Goal: Task Accomplishment & Management: Manage account settings

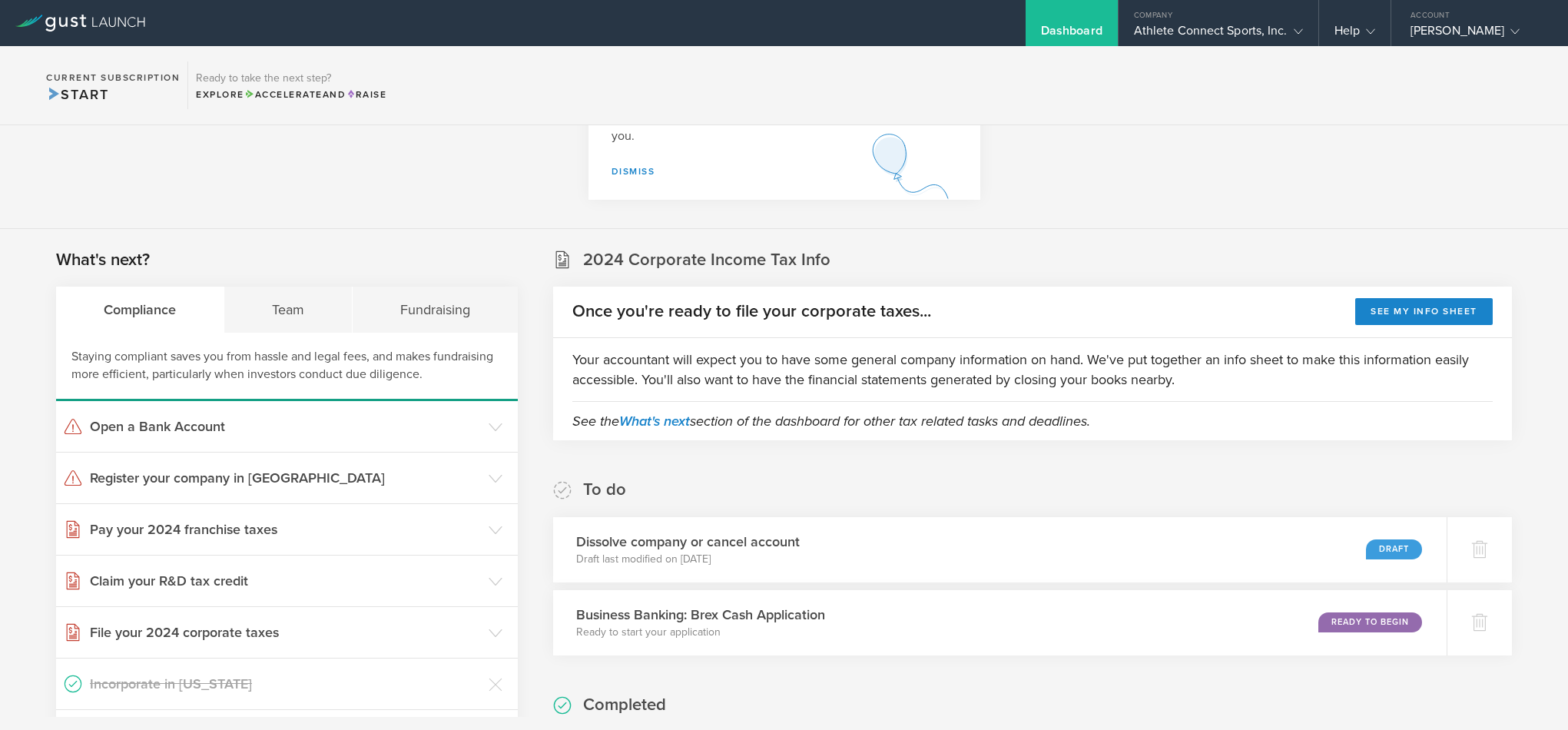
scroll to position [296, 0]
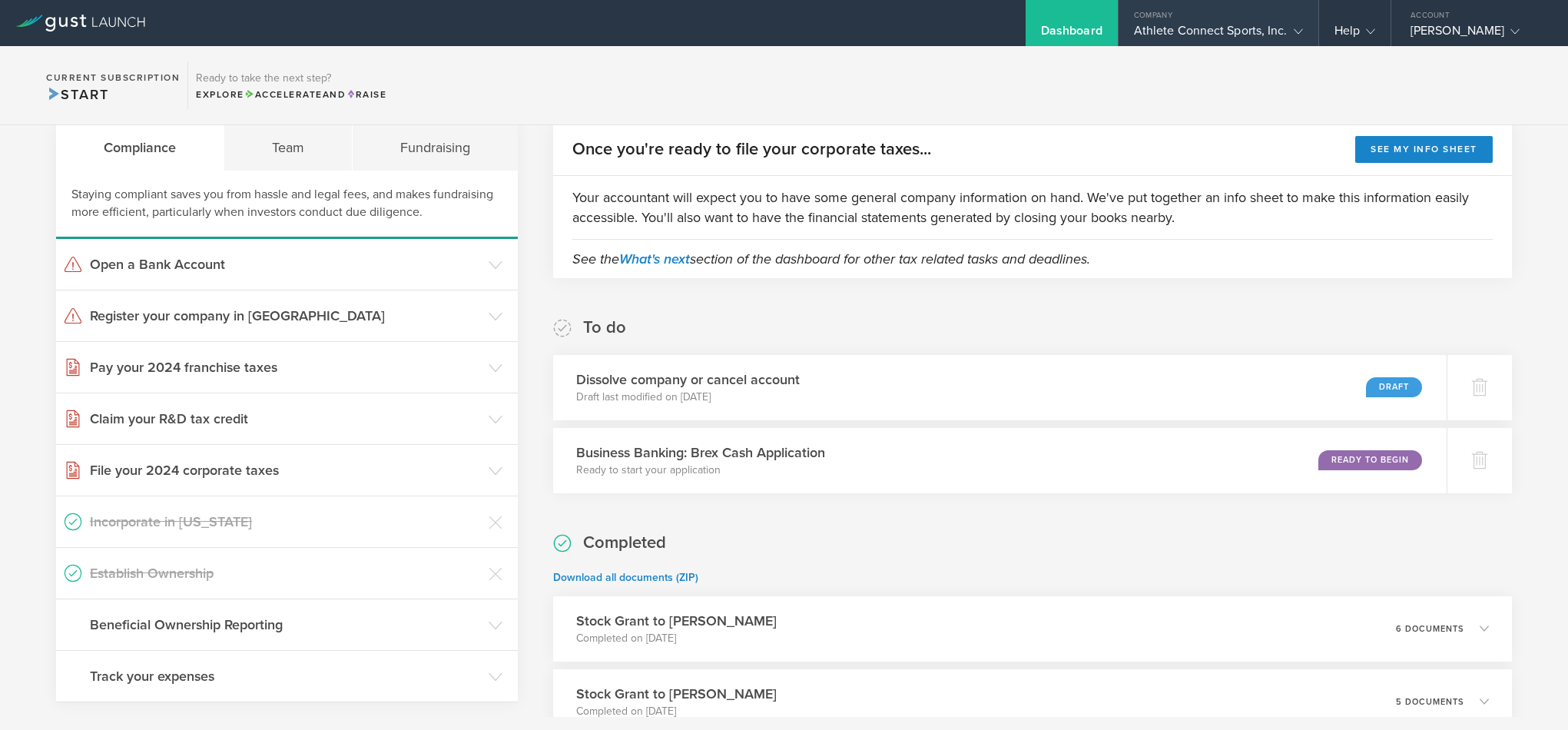
click at [1145, 23] on div "Athlete Connect Sports, Inc." at bounding box center [1218, 35] width 169 height 23
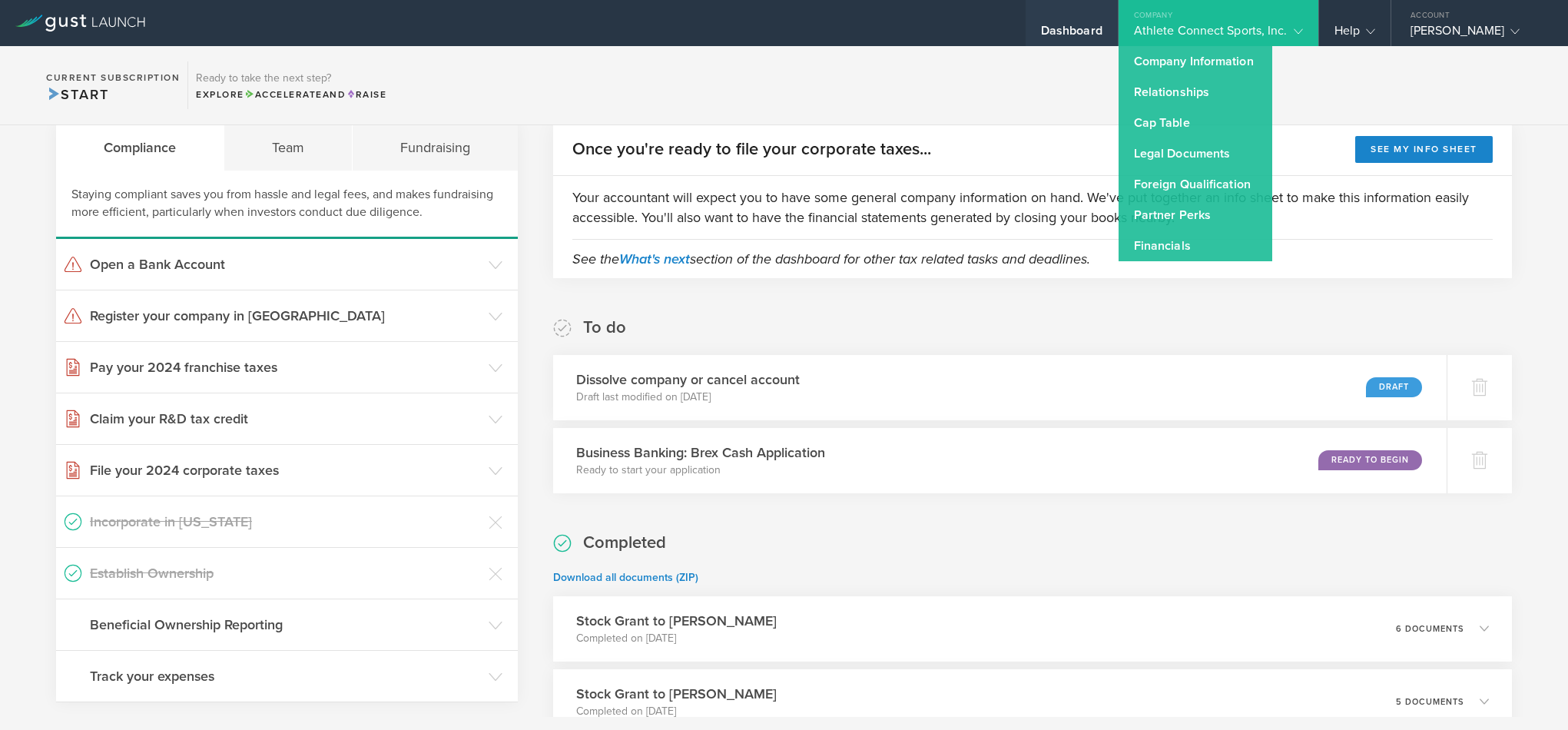
click at [1063, 31] on div "Dashboard" at bounding box center [1071, 35] width 61 height 23
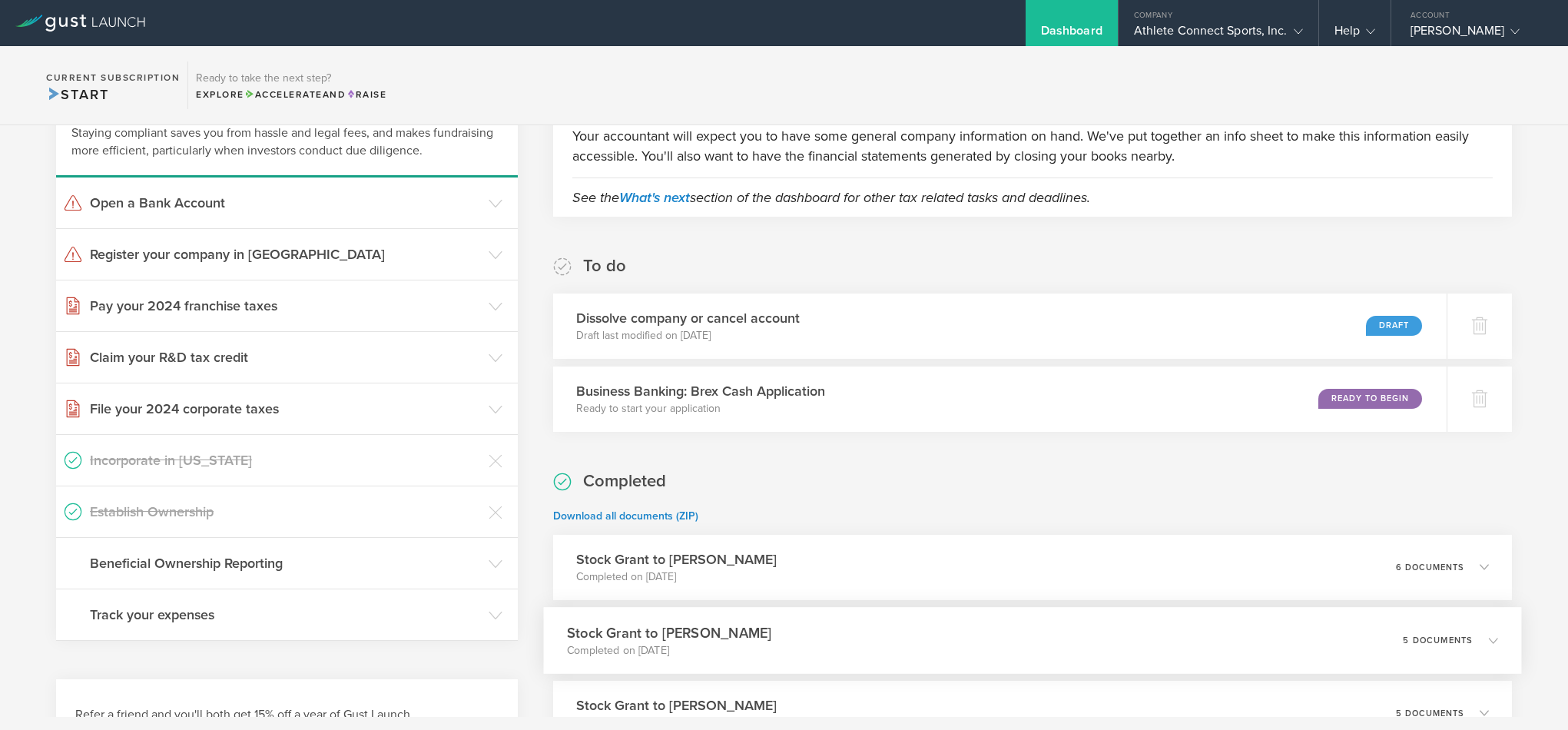
scroll to position [0, 0]
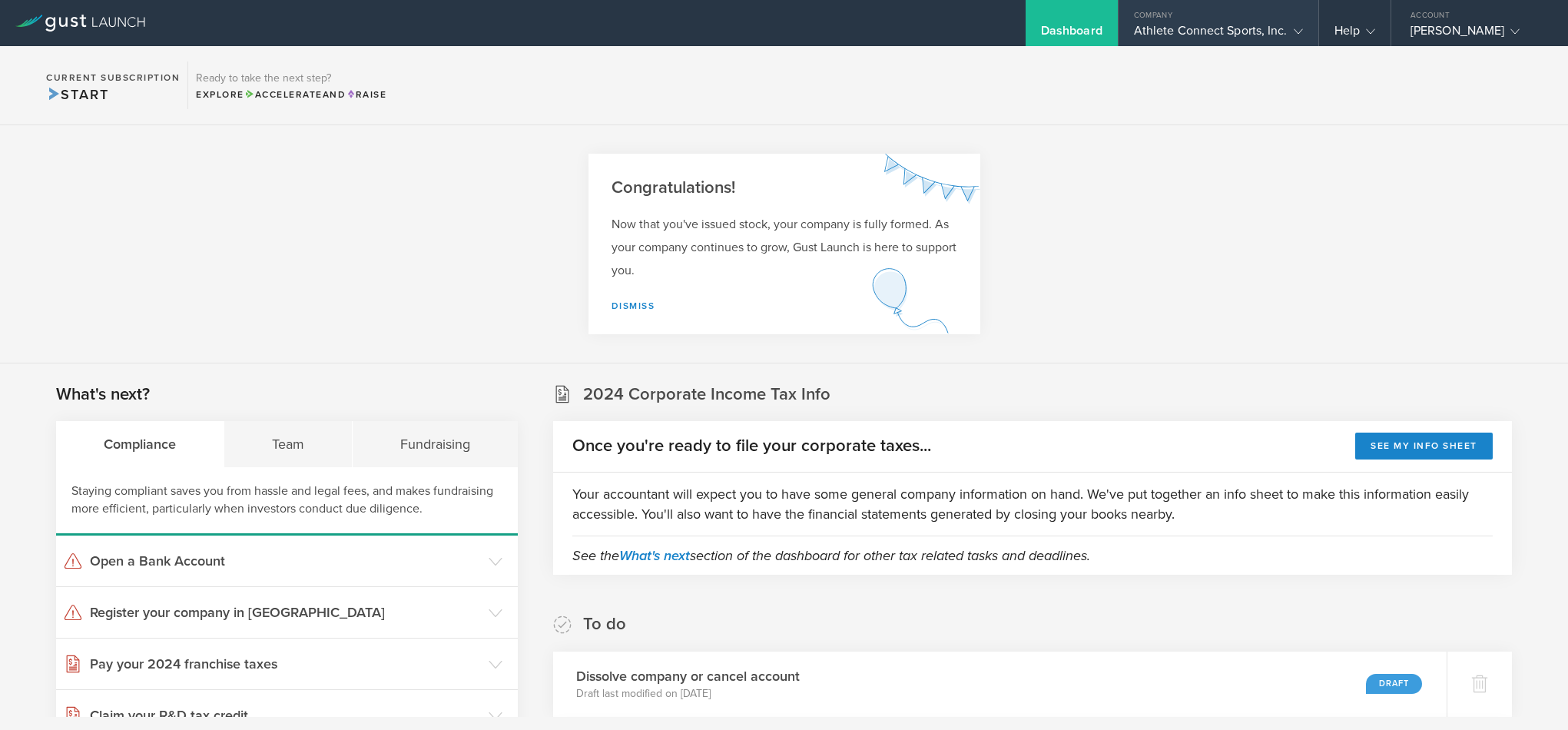
click at [1292, 30] on gust-icon at bounding box center [1295, 31] width 15 height 15
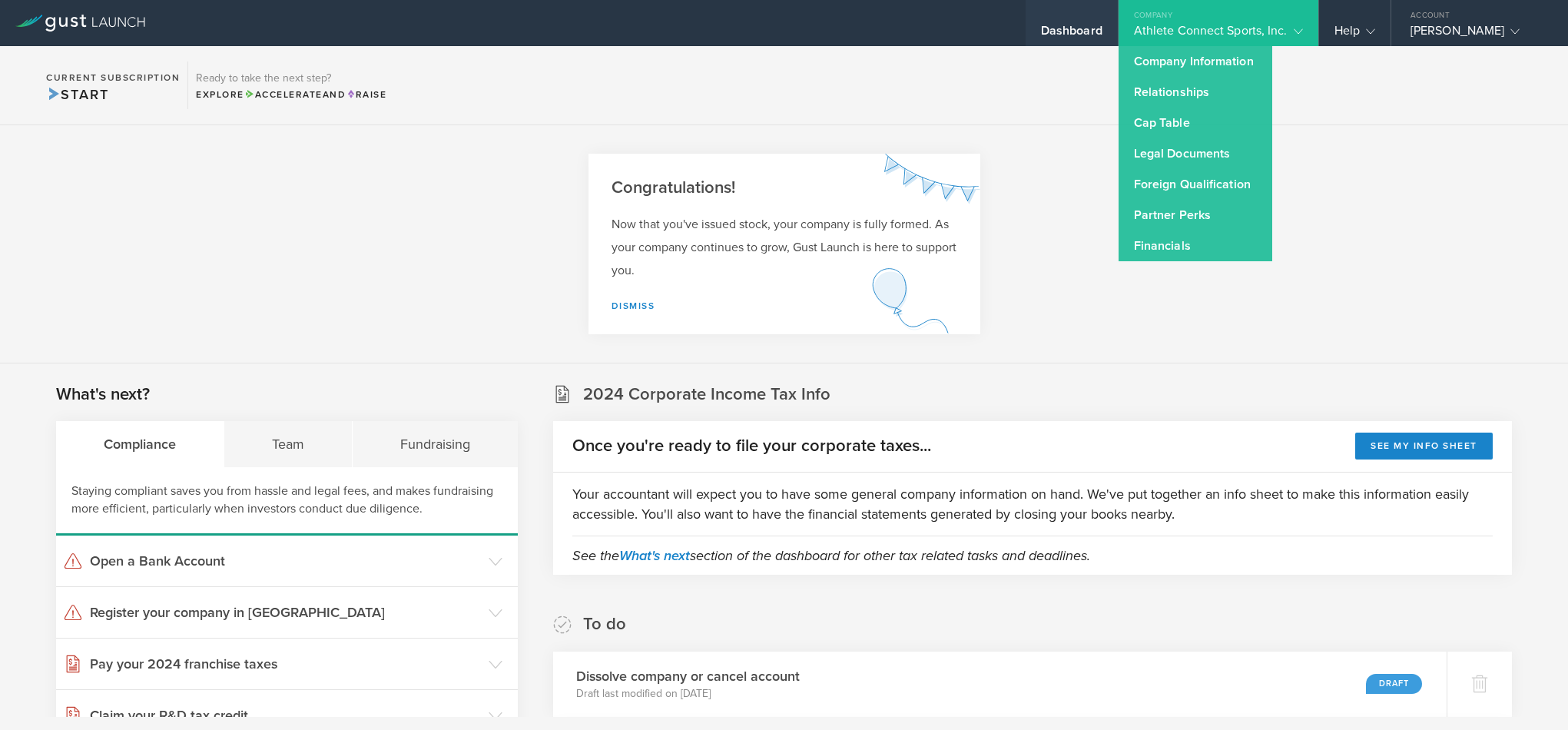
click at [1068, 34] on div "Dashboard" at bounding box center [1071, 35] width 61 height 23
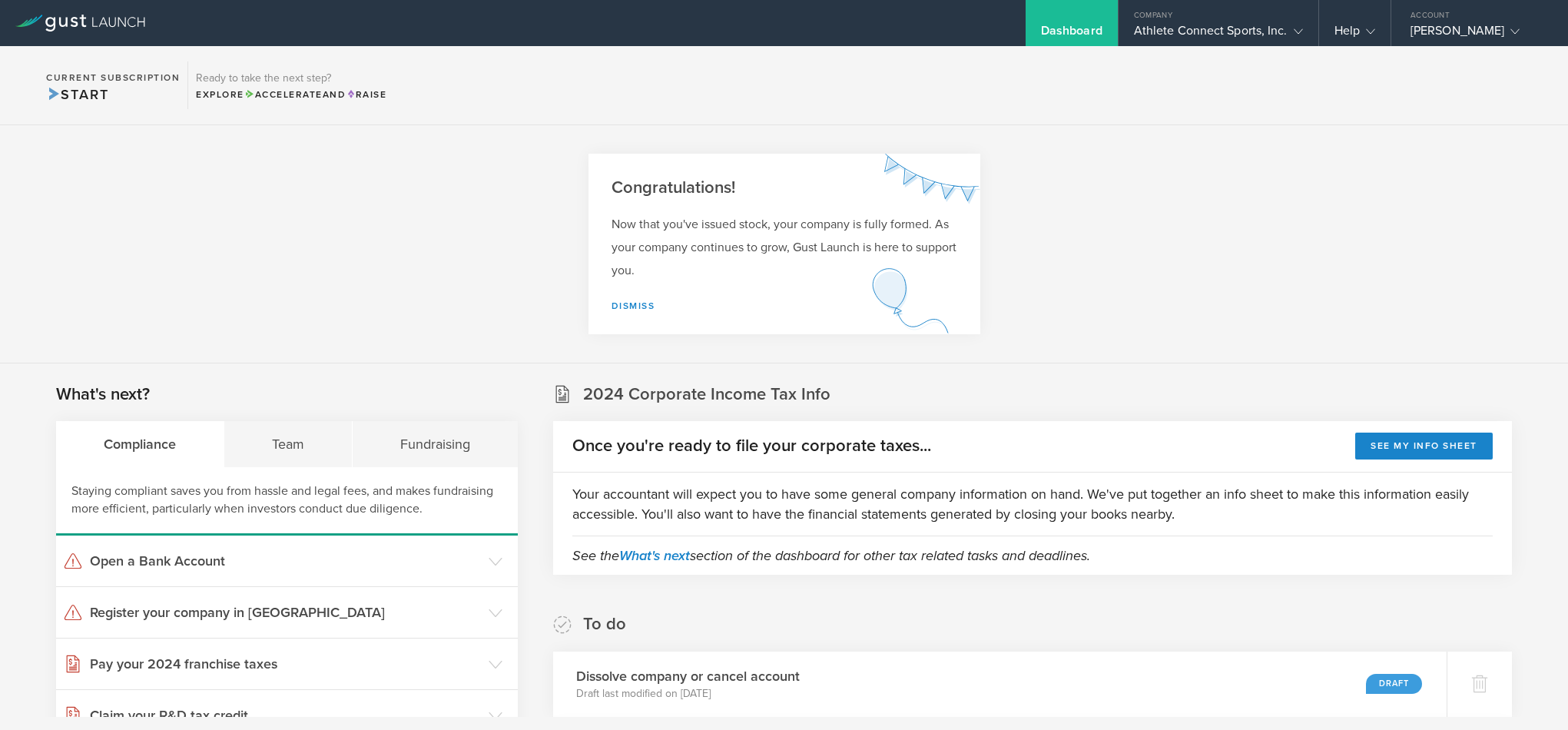
click at [86, 93] on span "Start" at bounding box center [77, 94] width 62 height 17
click at [98, 24] on icon at bounding box center [80, 23] width 130 height 17
click at [1352, 34] on div "Help" at bounding box center [1355, 35] width 40 height 23
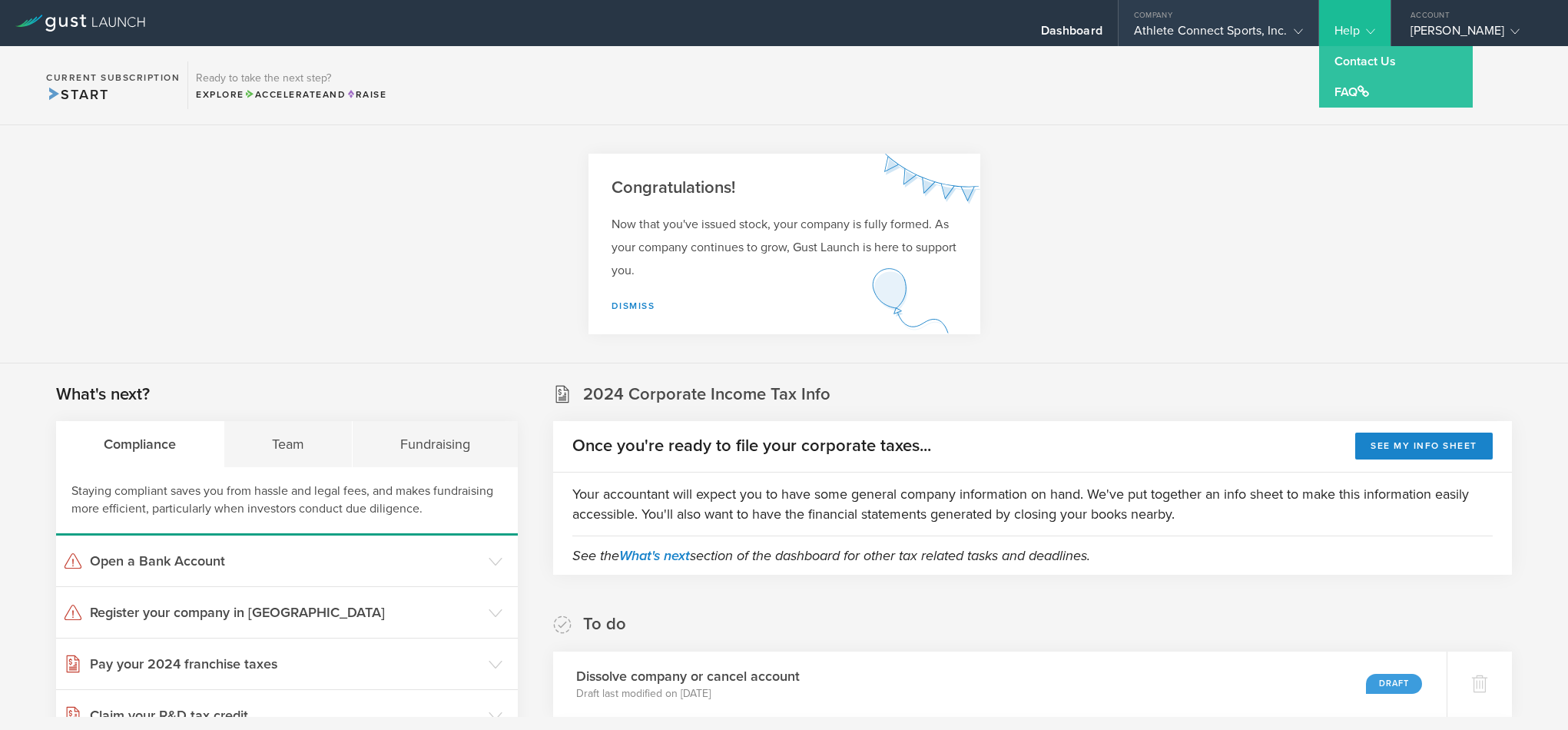
click at [1277, 35] on div "Athlete Connect Sports, Inc." at bounding box center [1218, 35] width 169 height 23
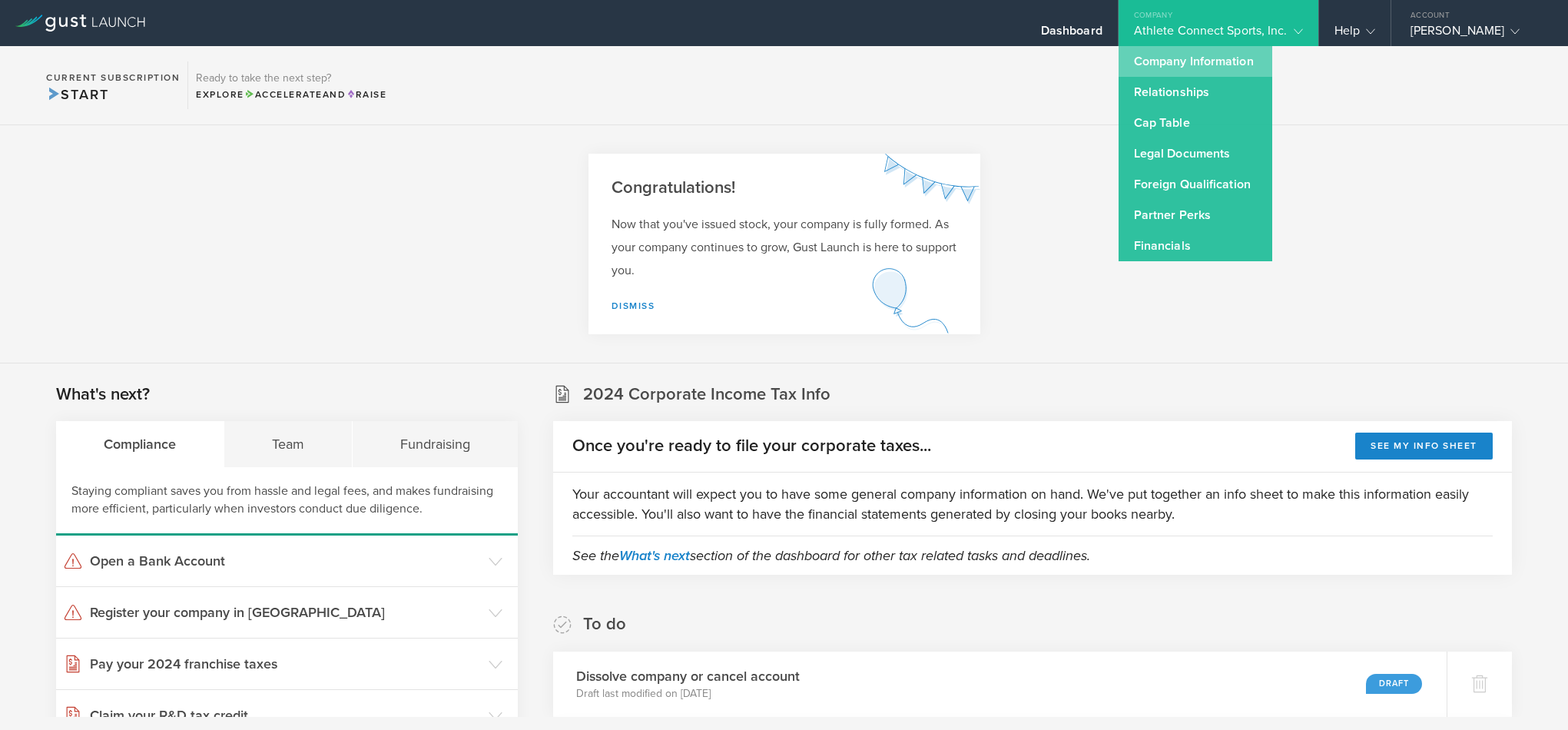
click at [1168, 65] on link "Company Information" at bounding box center [1195, 61] width 153 height 31
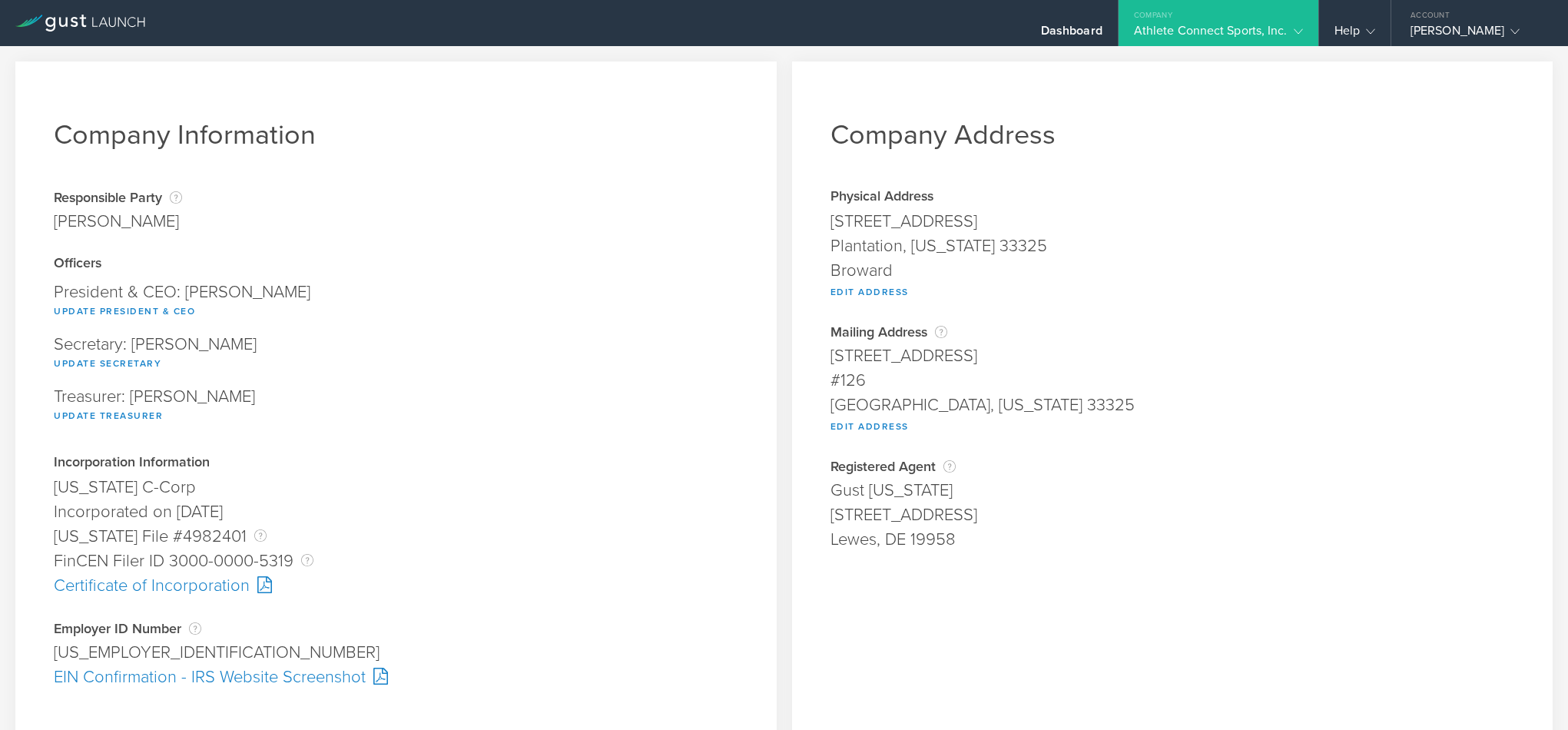
click at [1269, 23] on div "Athlete Connect Sports, Inc." at bounding box center [1218, 35] width 169 height 23
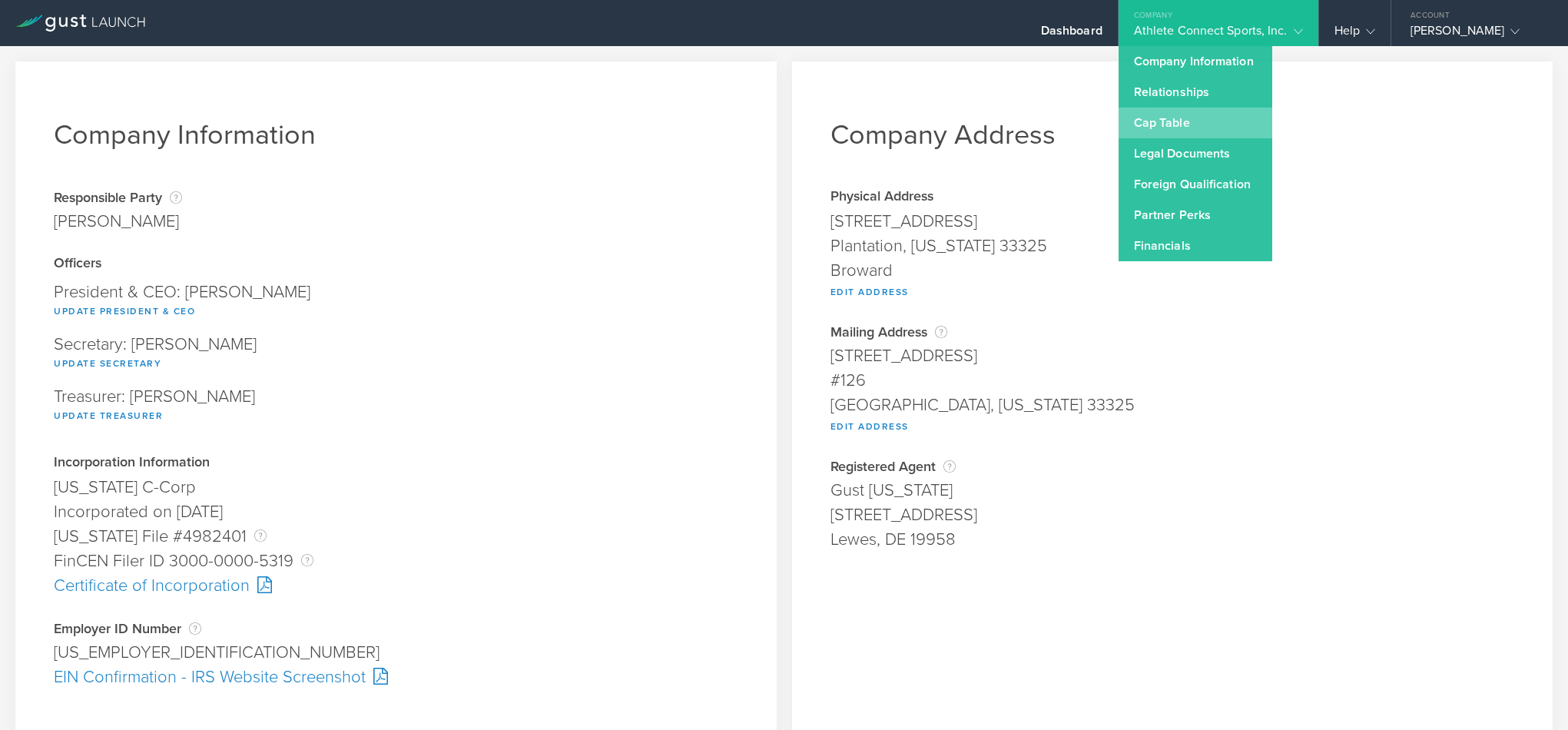
click at [1170, 119] on link "Cap Table" at bounding box center [1195, 123] width 153 height 31
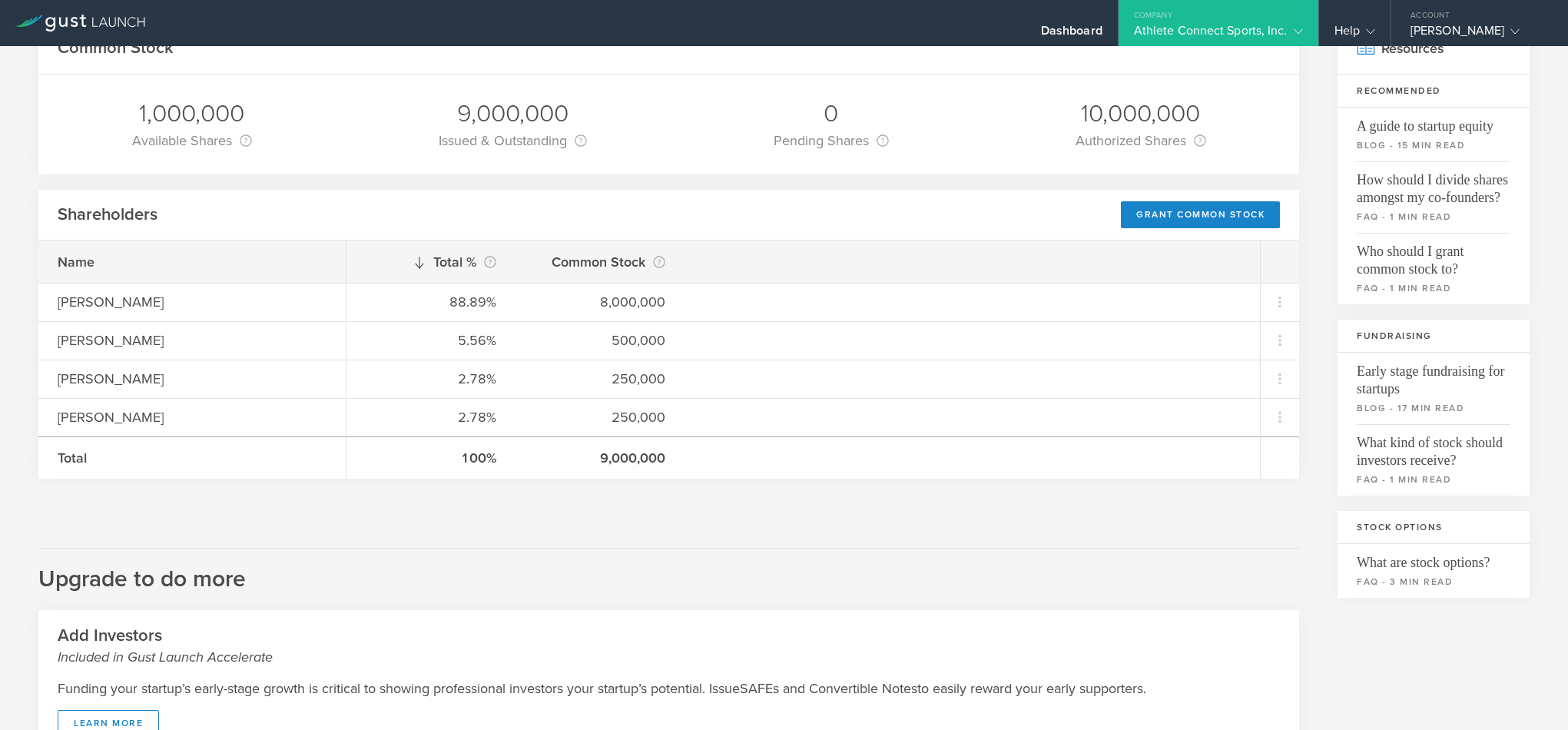
scroll to position [71, 0]
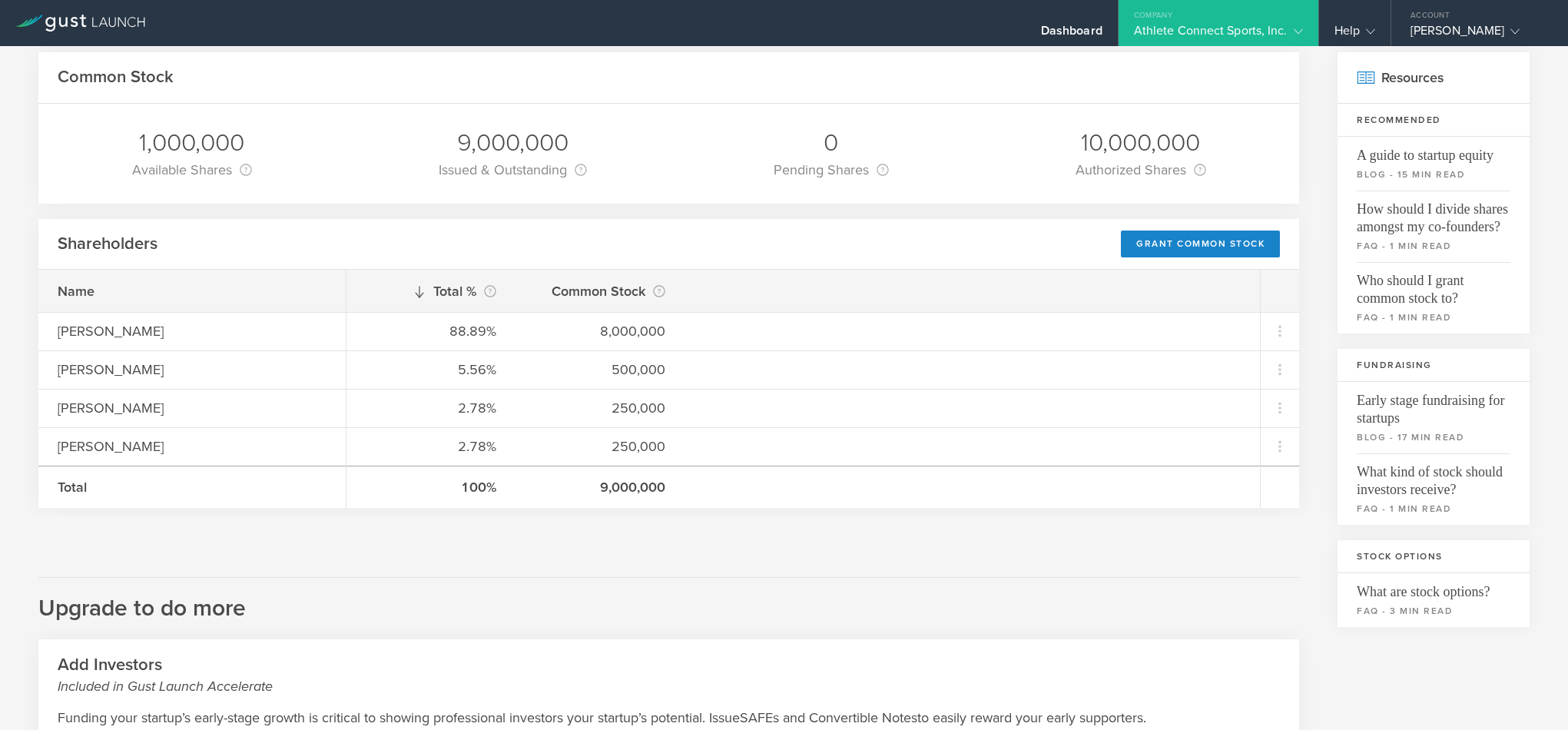
click at [1292, 41] on div "Athlete Connect Sports, Inc." at bounding box center [1218, 35] width 169 height 23
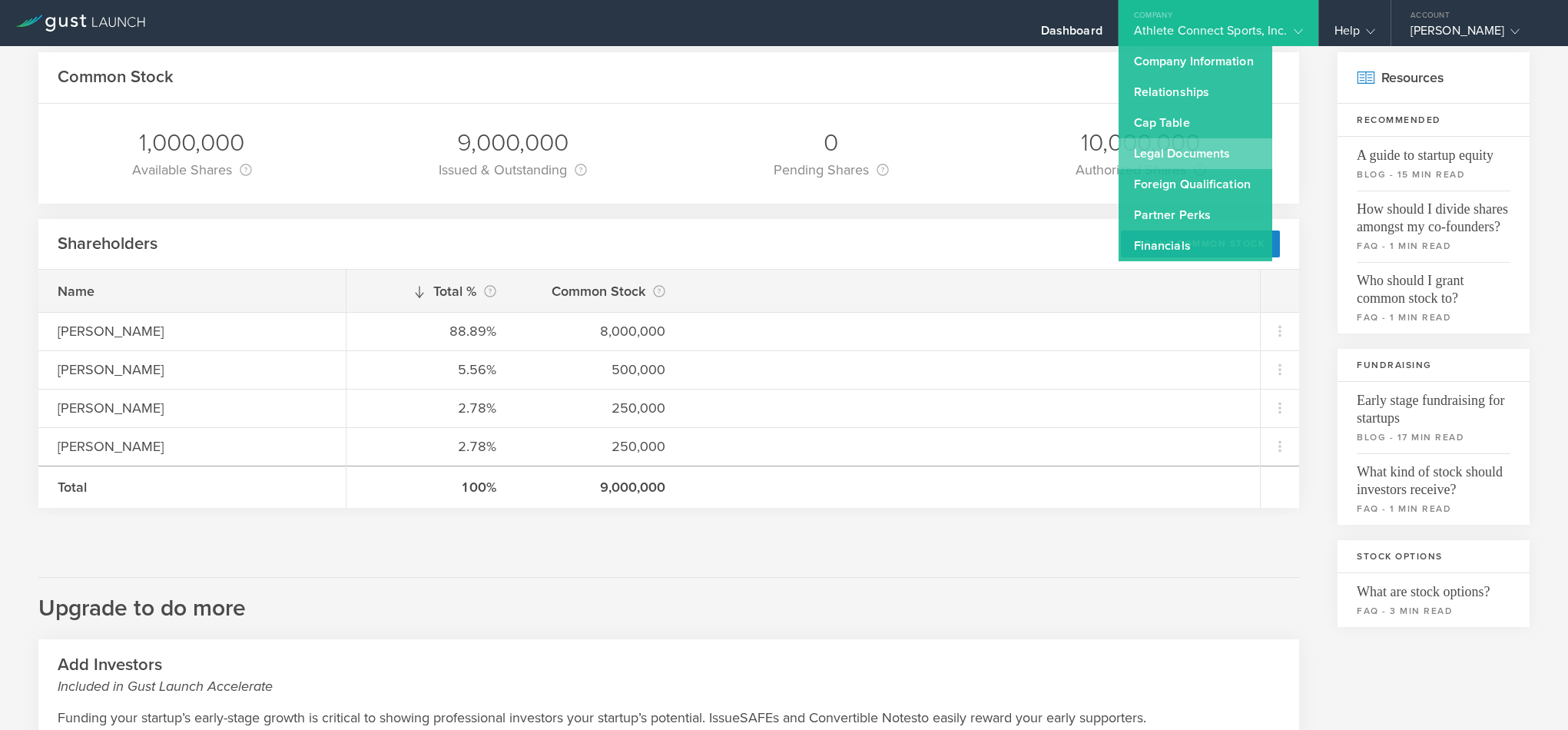
click at [1182, 148] on link "Legal Documents" at bounding box center [1195, 153] width 153 height 31
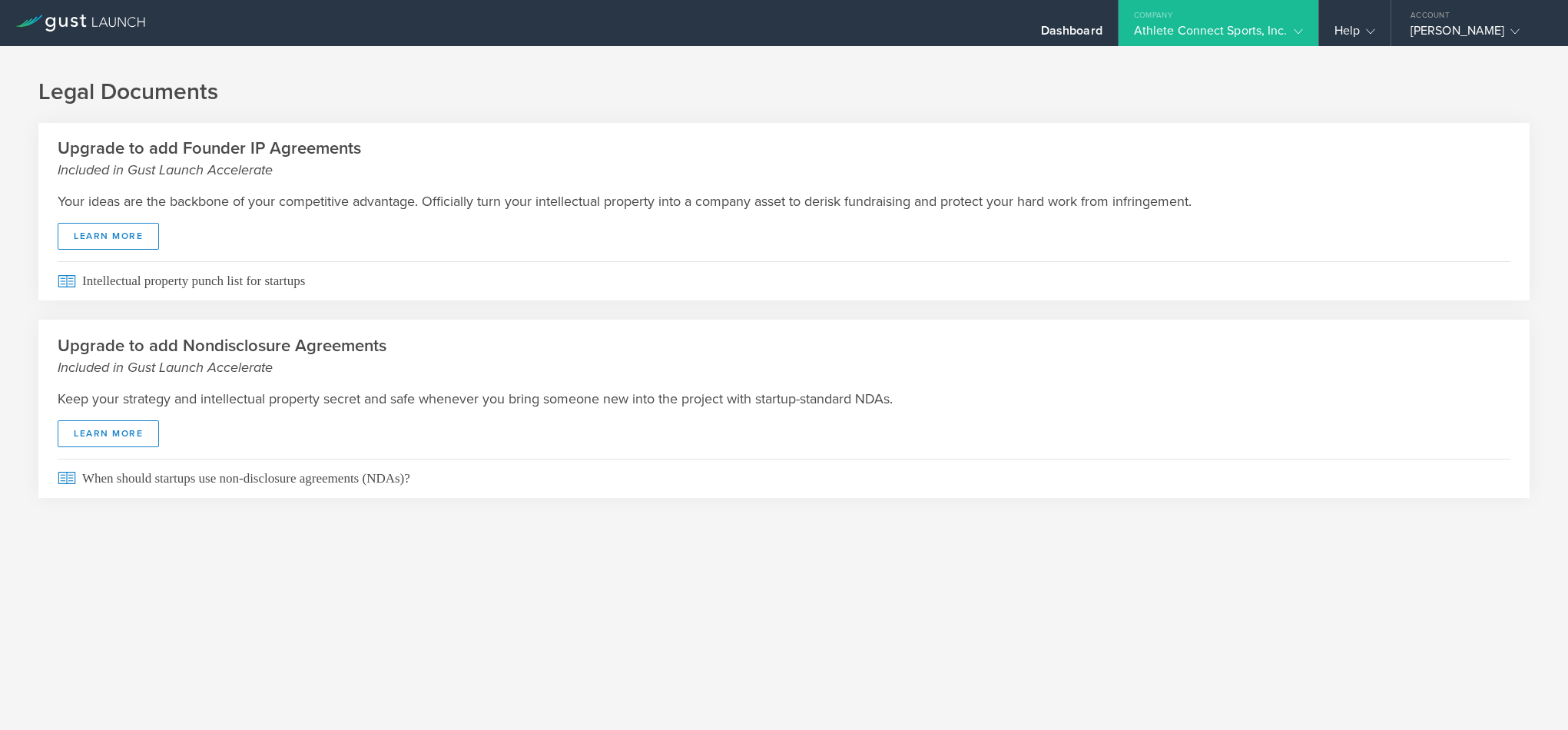
click at [1295, 29] on icon at bounding box center [1298, 31] width 9 height 9
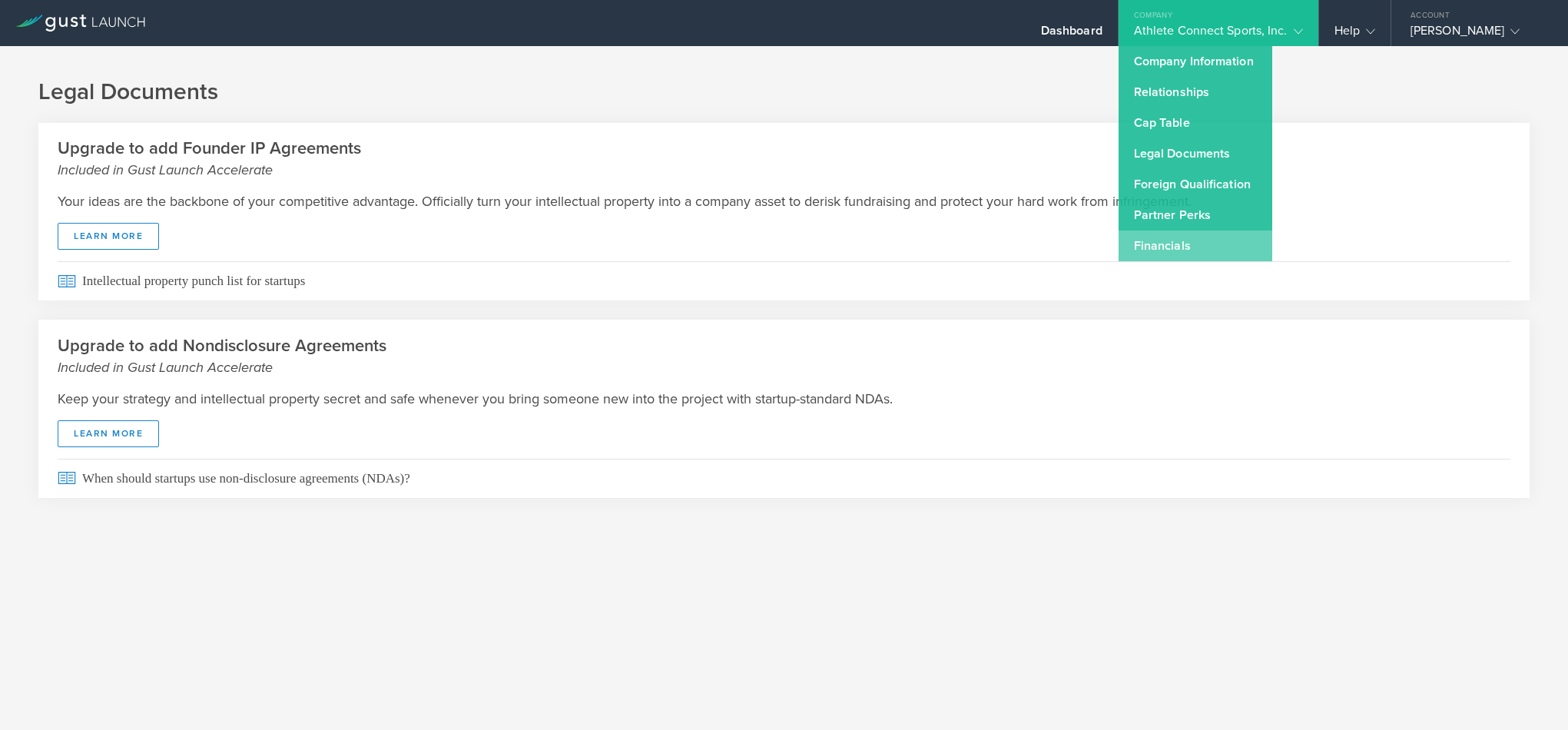
click at [1154, 253] on link "Financials" at bounding box center [1195, 245] width 153 height 31
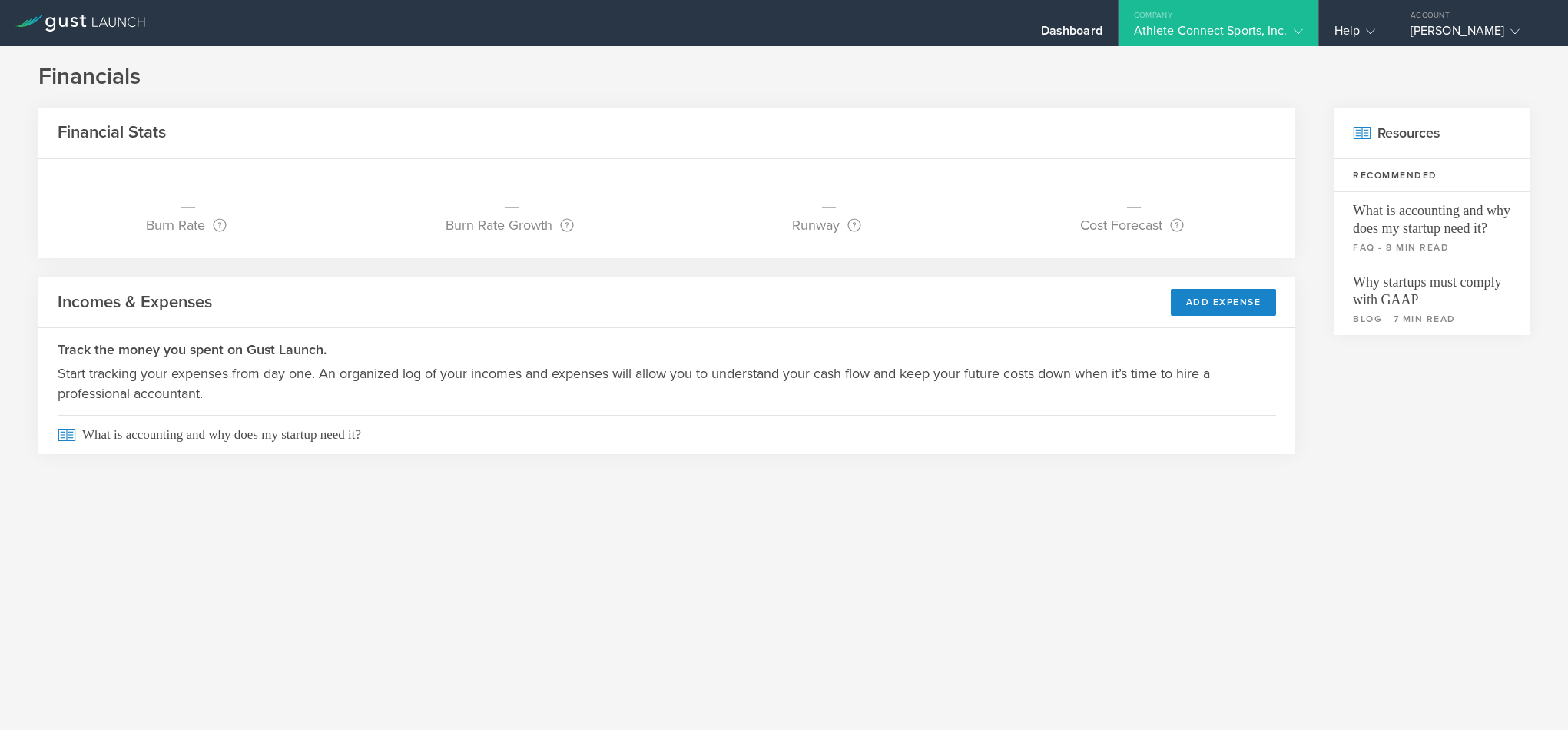
click at [1306, 32] on div "Athlete Connect Sports, Inc." at bounding box center [1218, 35] width 199 height 23
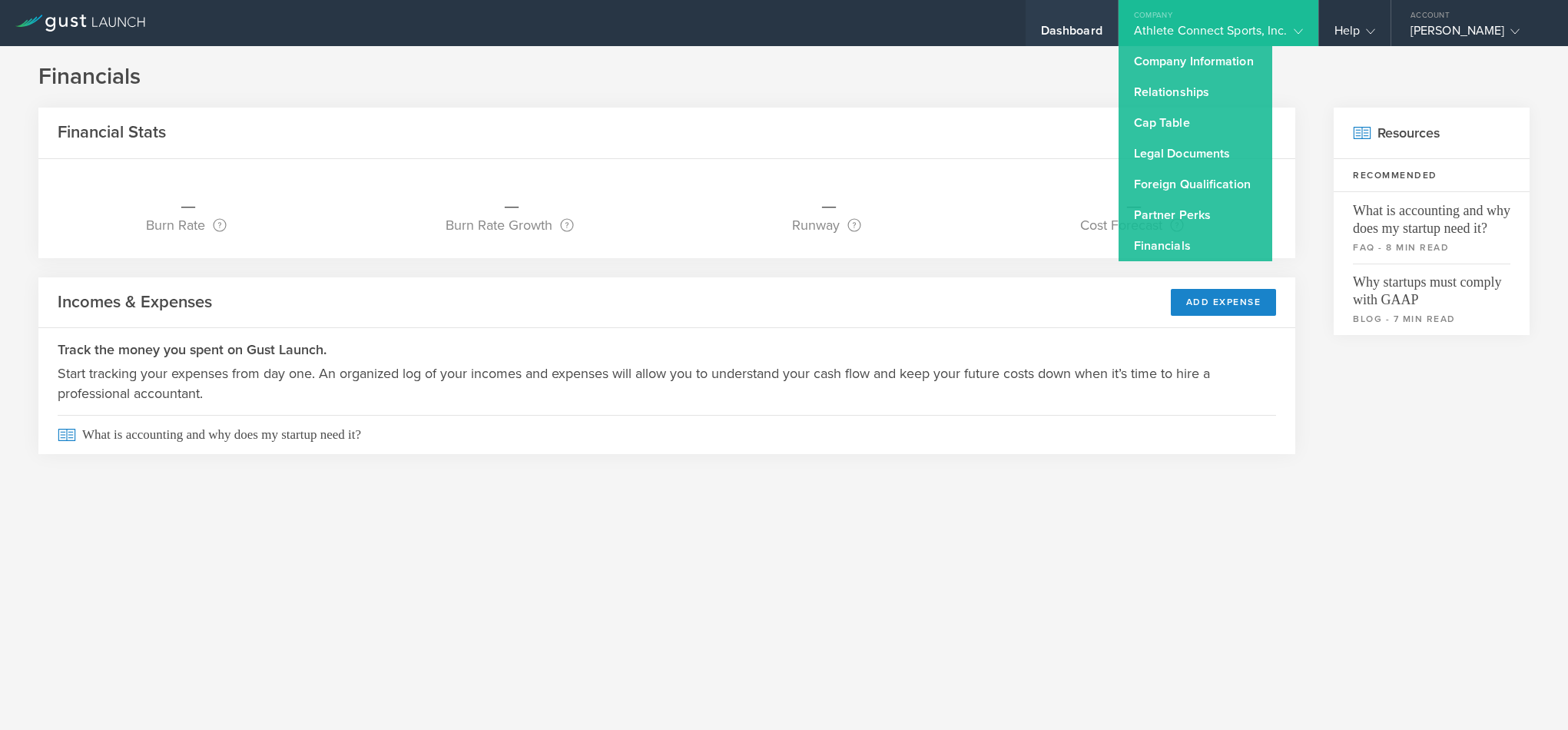
click at [1073, 26] on div "Dashboard" at bounding box center [1071, 35] width 61 height 23
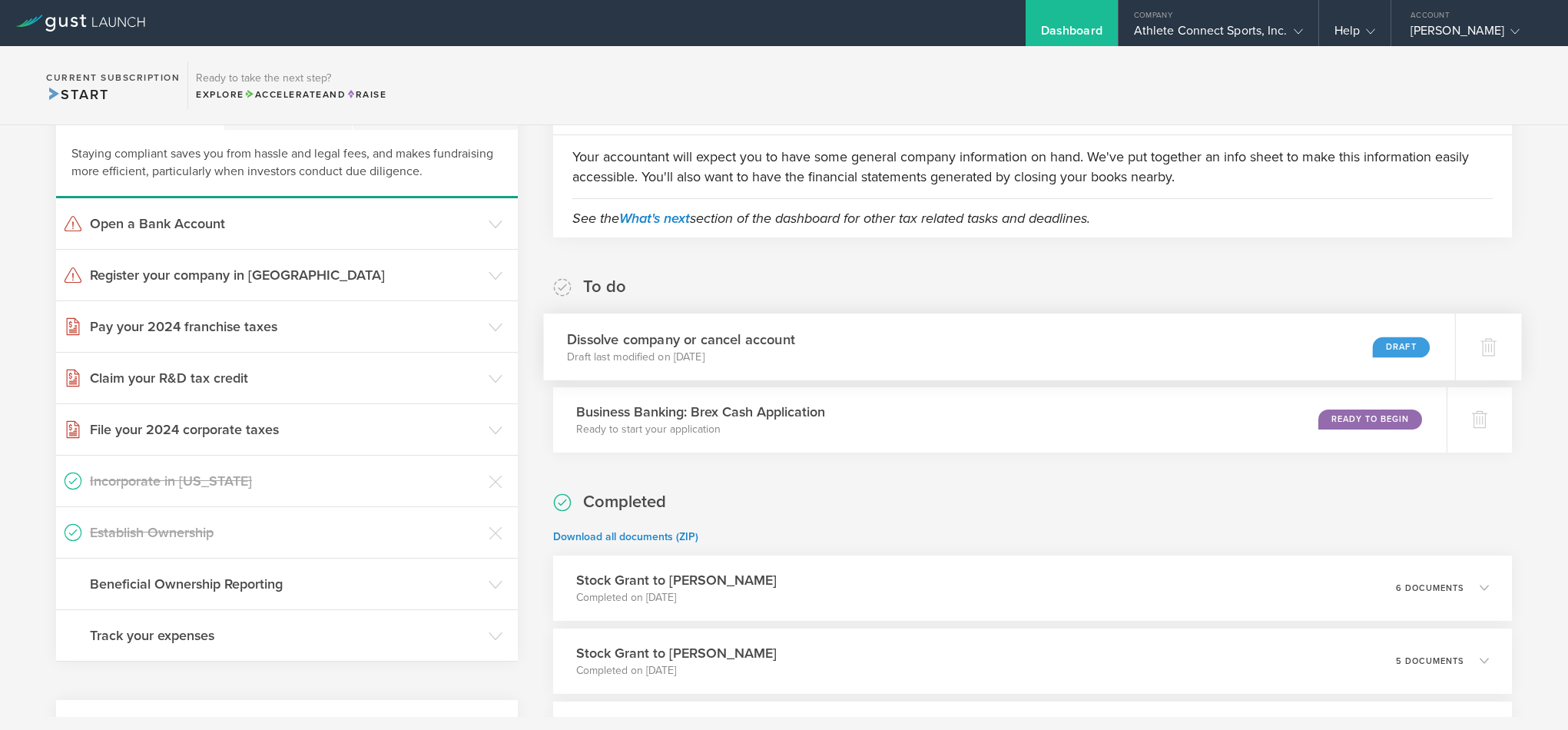
scroll to position [453, 0]
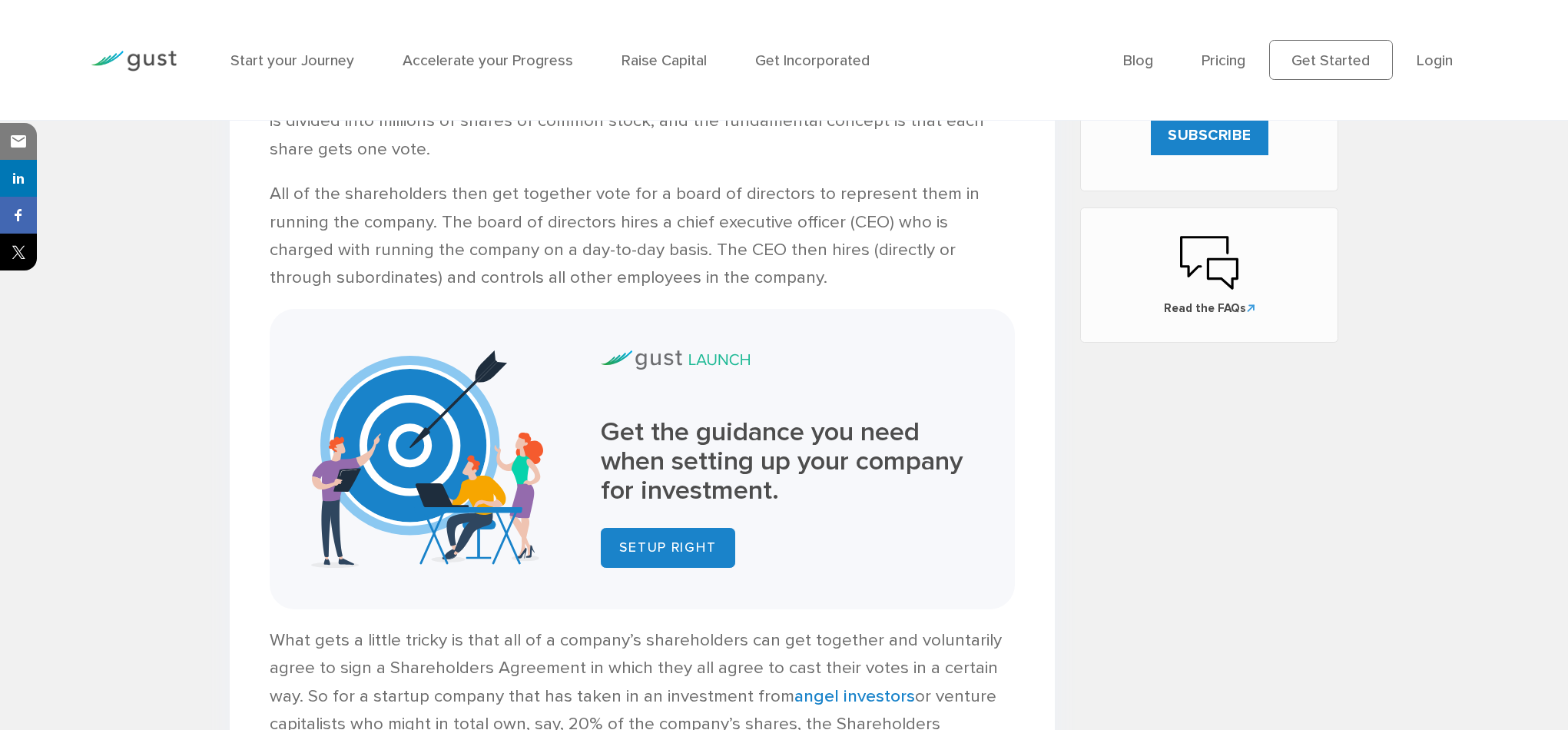
scroll to position [1361, 0]
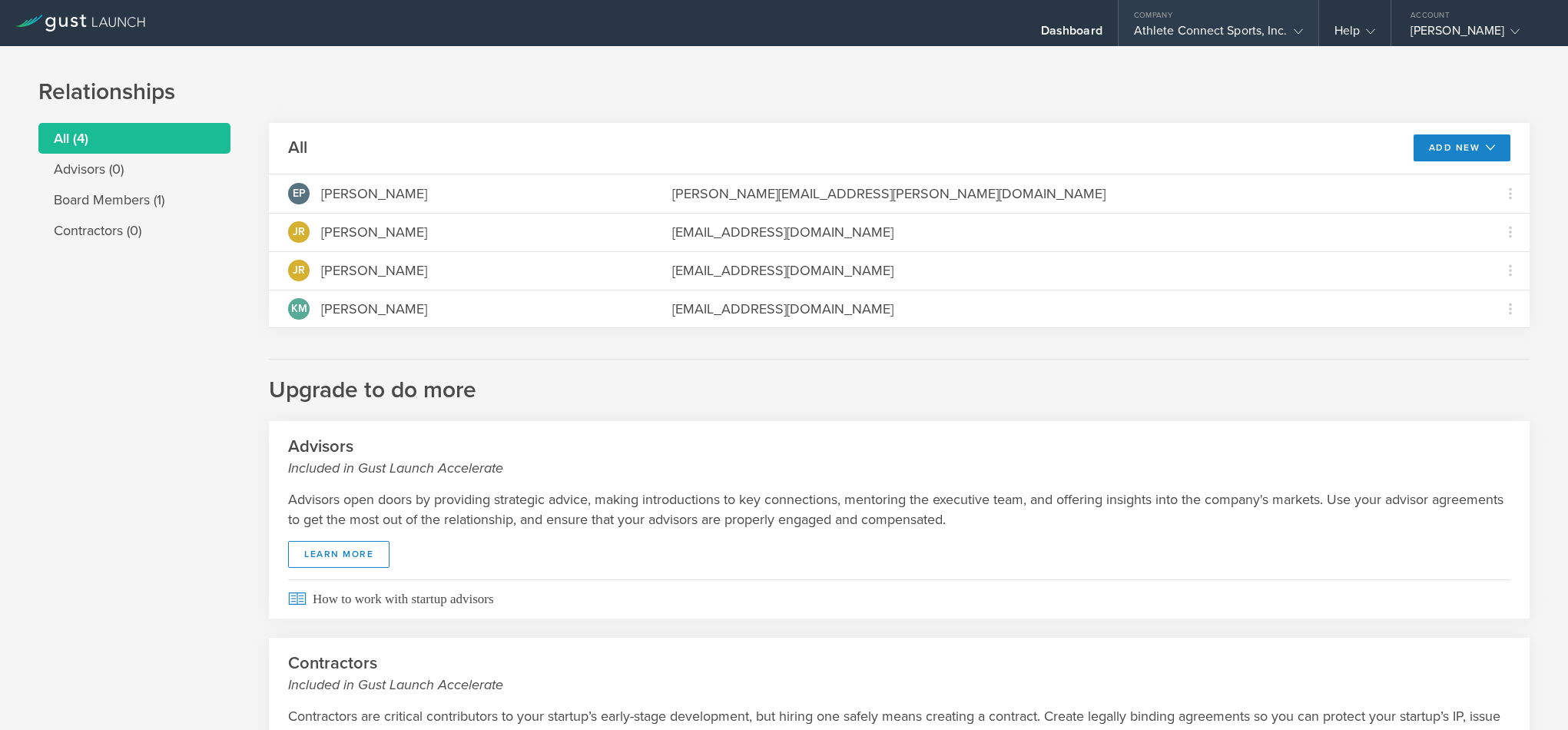
click at [1303, 36] on div "Athlete Connect Sports, Inc." at bounding box center [1218, 35] width 199 height 23
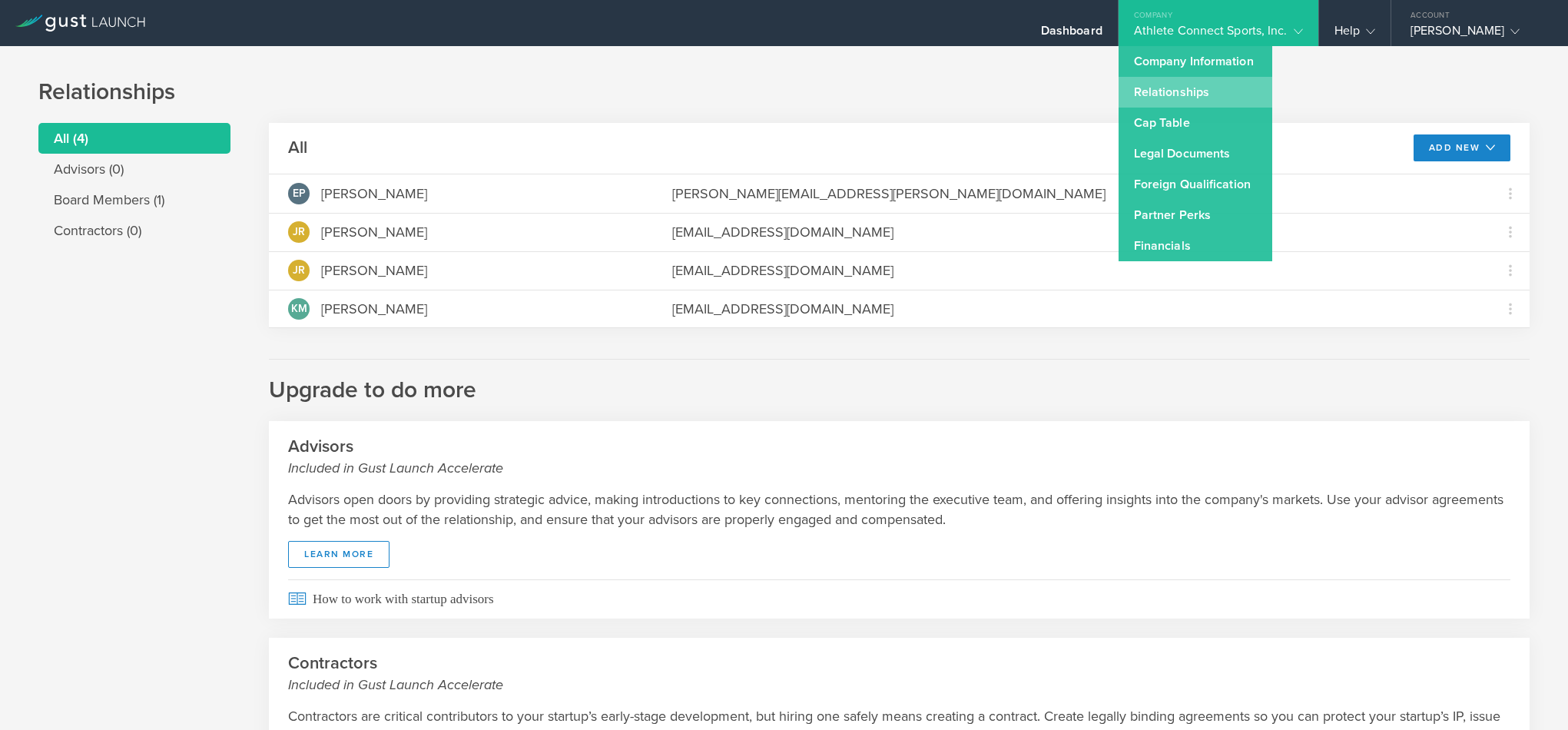
click at [1204, 88] on link "Relationships" at bounding box center [1195, 92] width 153 height 31
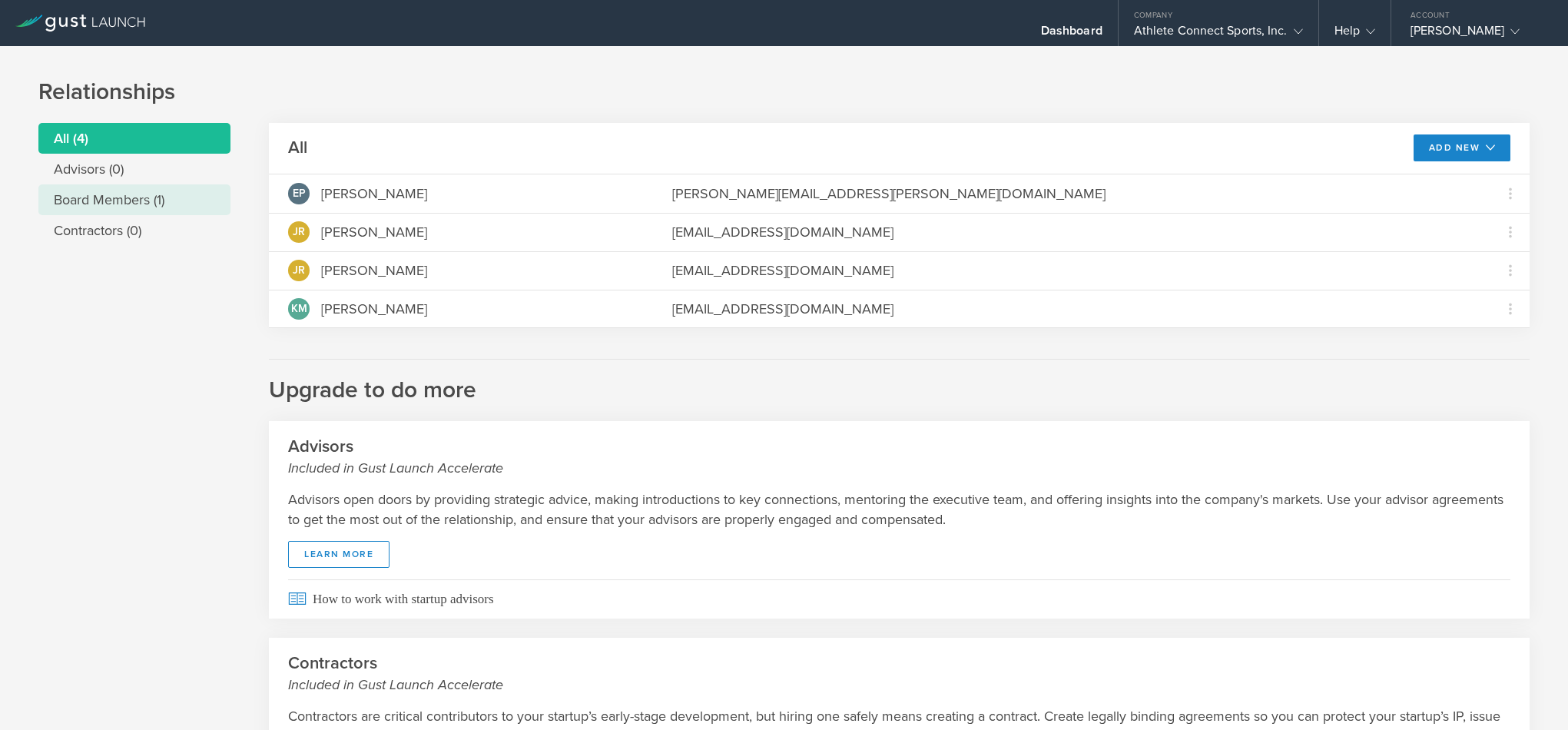
click at [115, 195] on li "Board Members (1)" at bounding box center [135, 199] width 192 height 31
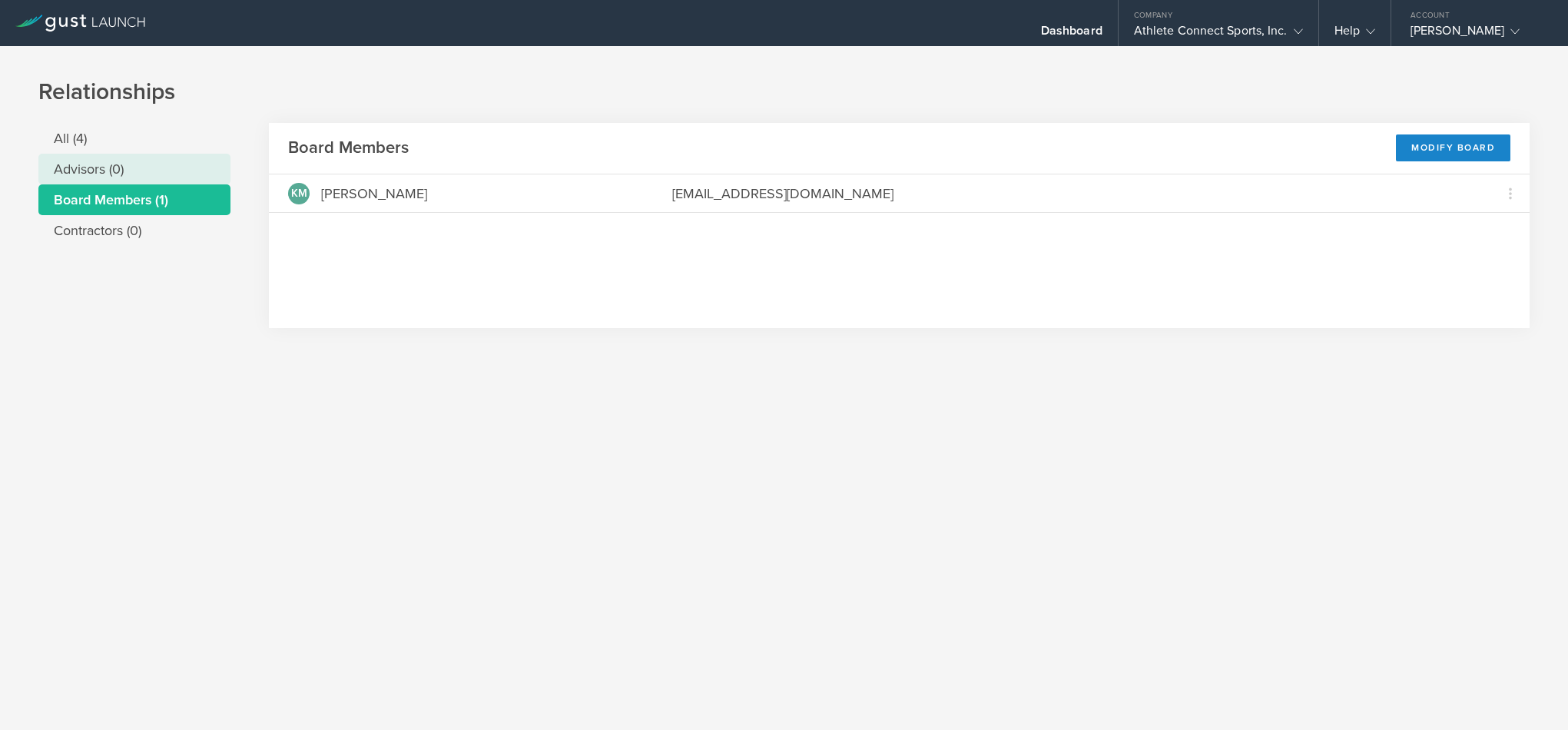
click at [72, 161] on li "Advisors (0)" at bounding box center [135, 169] width 192 height 31
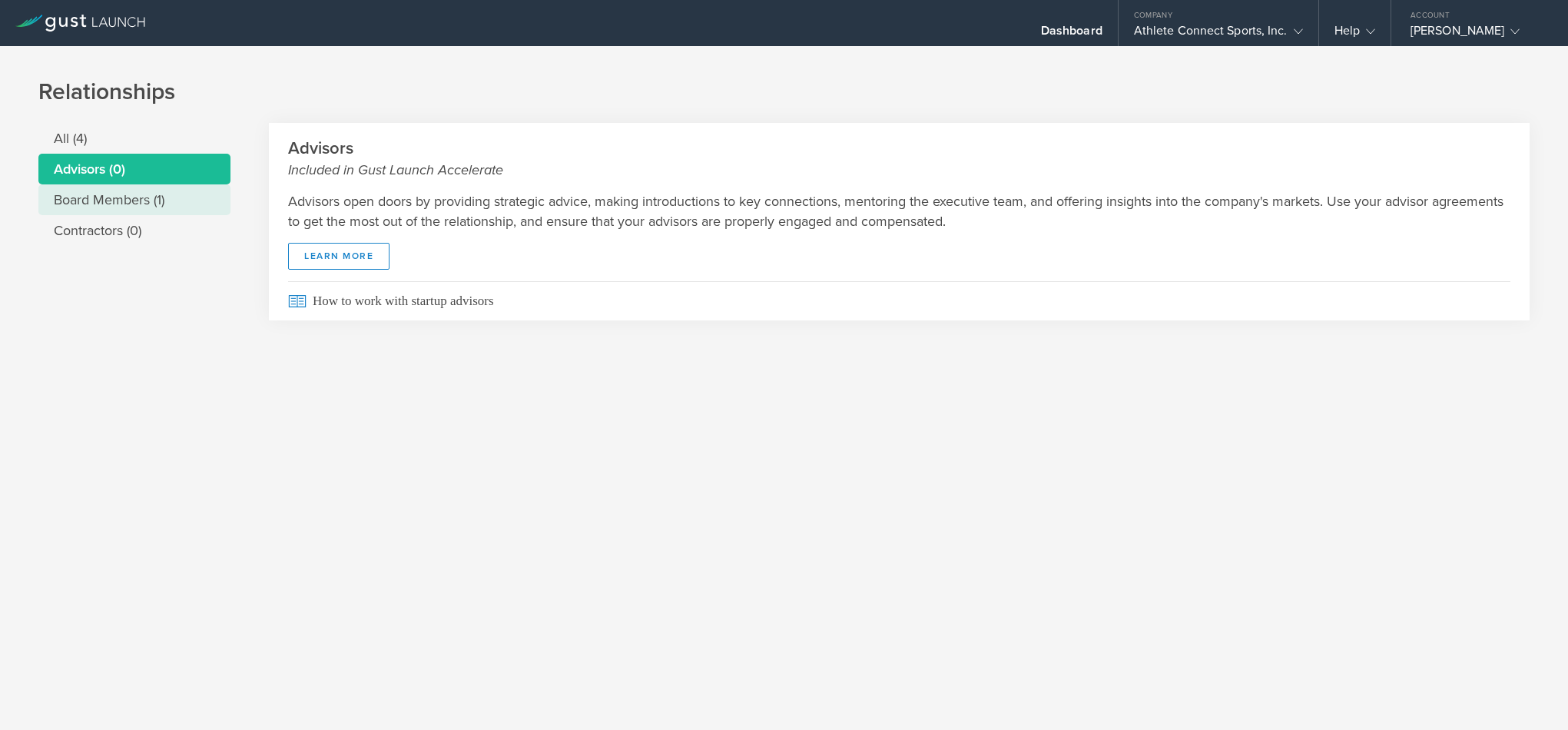
click at [86, 195] on li "Board Members (1)" at bounding box center [135, 199] width 192 height 31
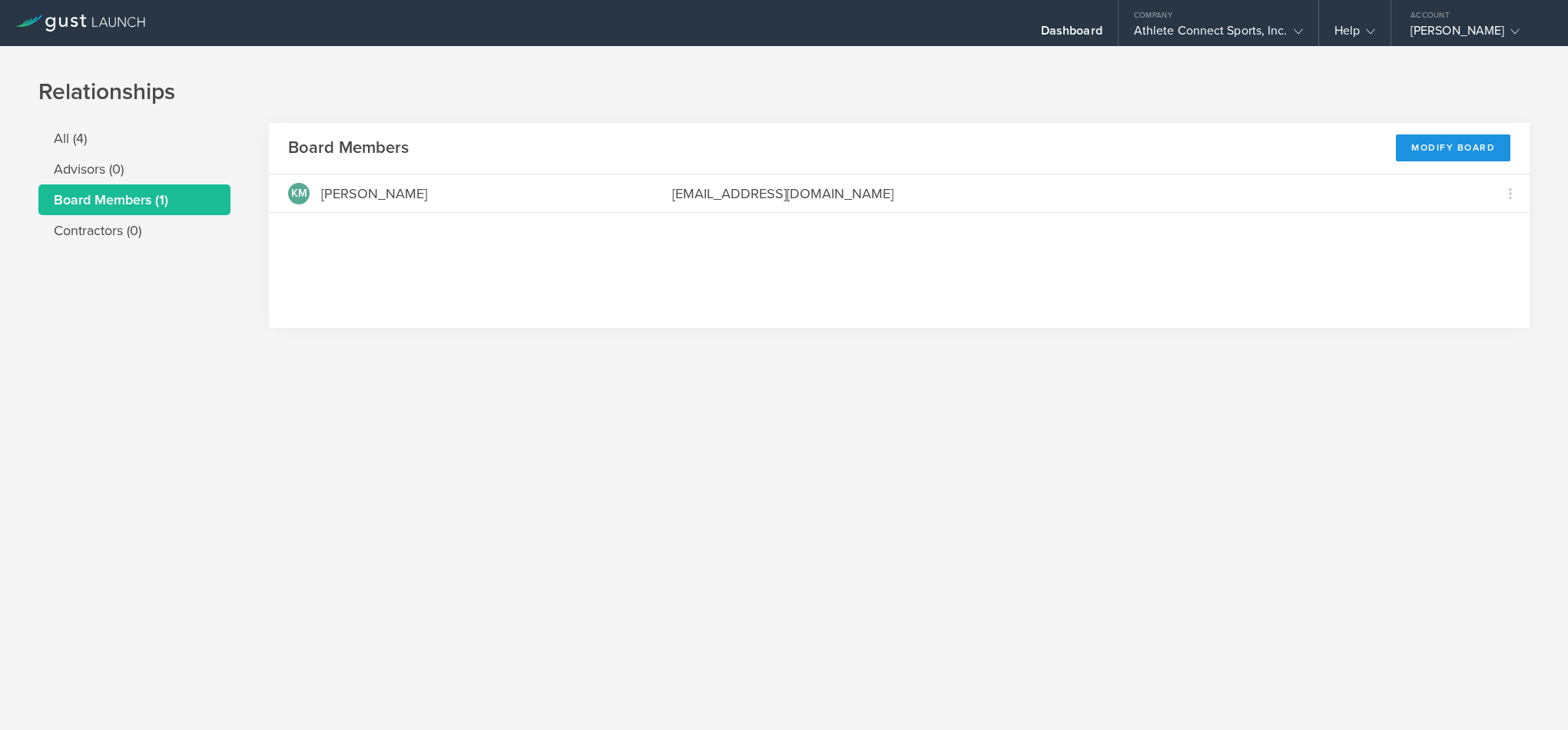
click at [1446, 150] on div "Modify Board" at bounding box center [1453, 148] width 115 height 27
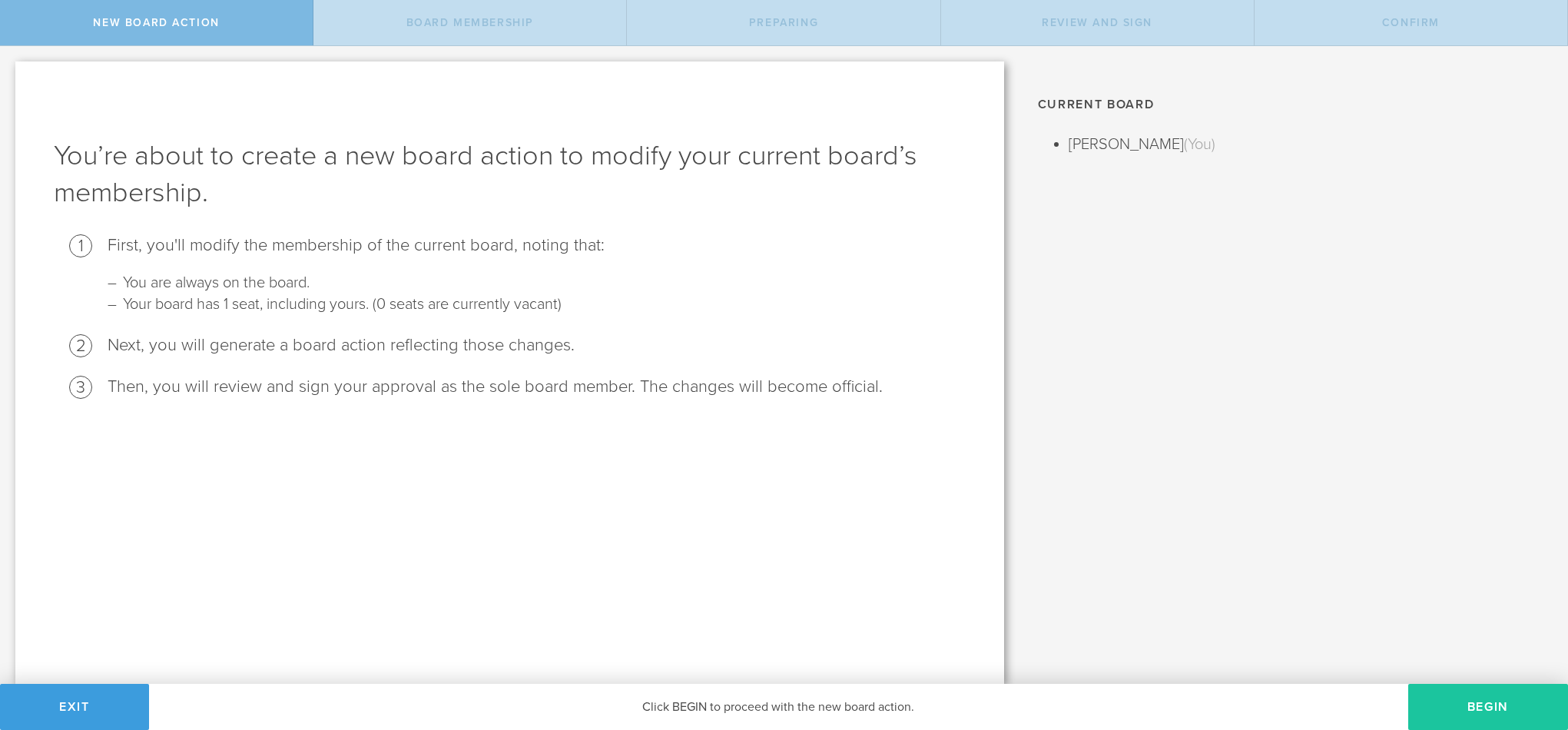
click at [1463, 699] on button "Begin" at bounding box center [1488, 707] width 160 height 46
